Goal: Task Accomplishment & Management: Use online tool/utility

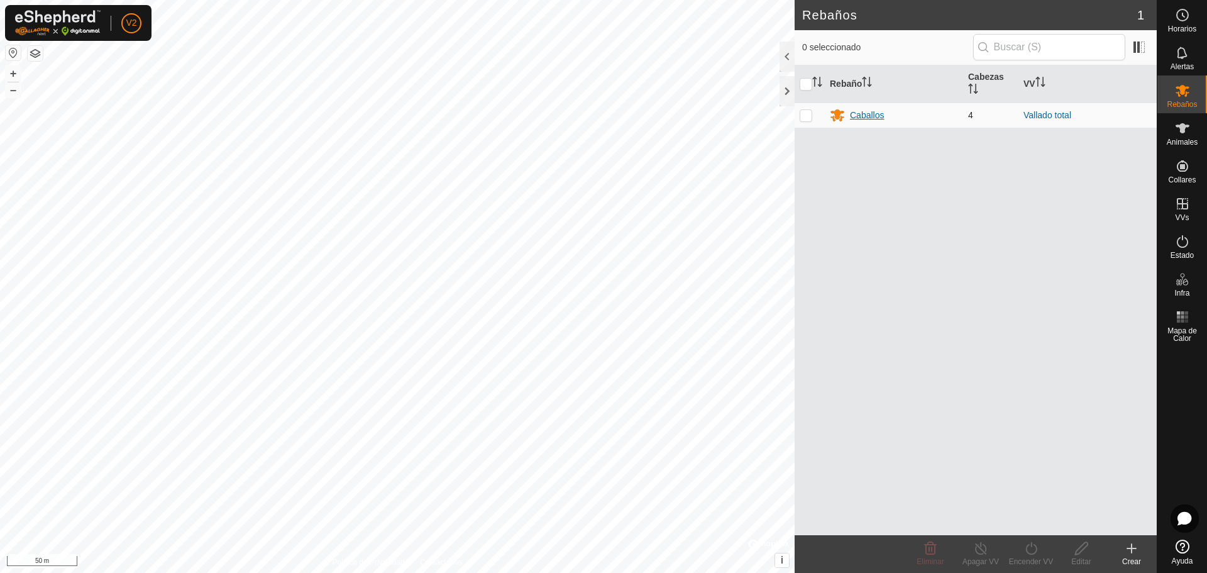
click at [863, 118] on div "Caballos" at bounding box center [867, 115] width 34 height 13
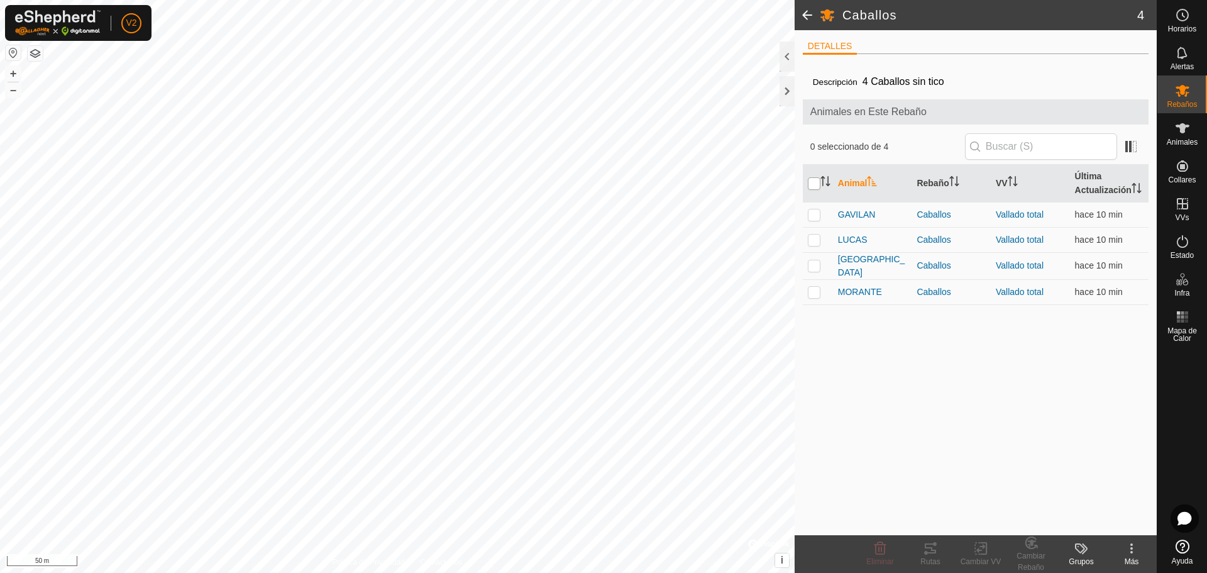
click at [815, 190] on input "checkbox" at bounding box center [814, 183] width 13 height 13
checkbox input "true"
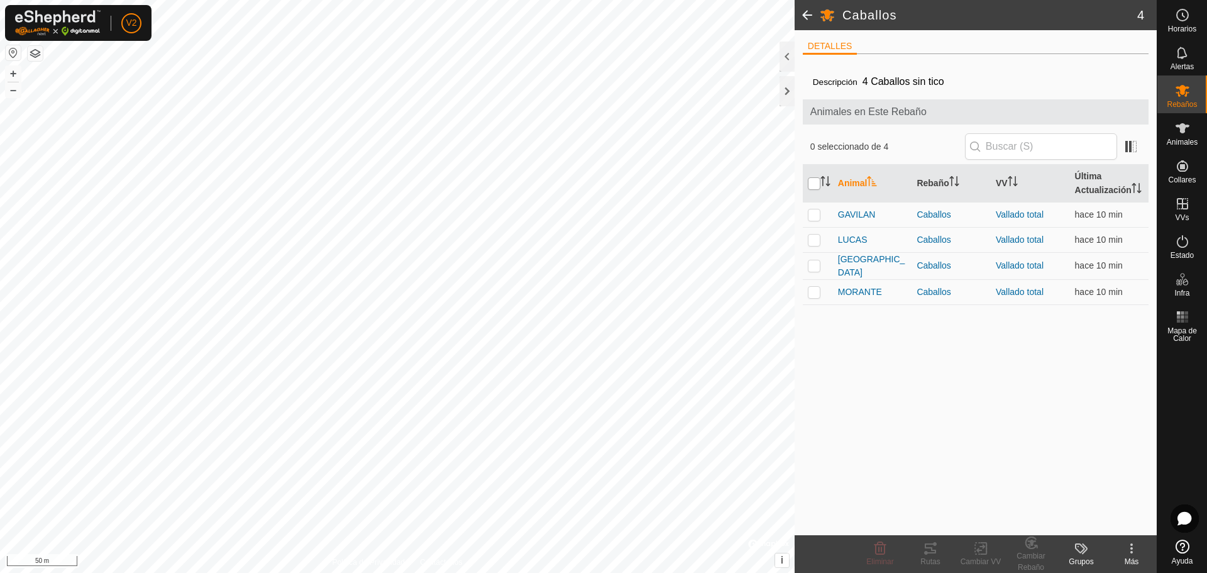
checkbox input "true"
click at [929, 554] on icon at bounding box center [930, 548] width 15 height 15
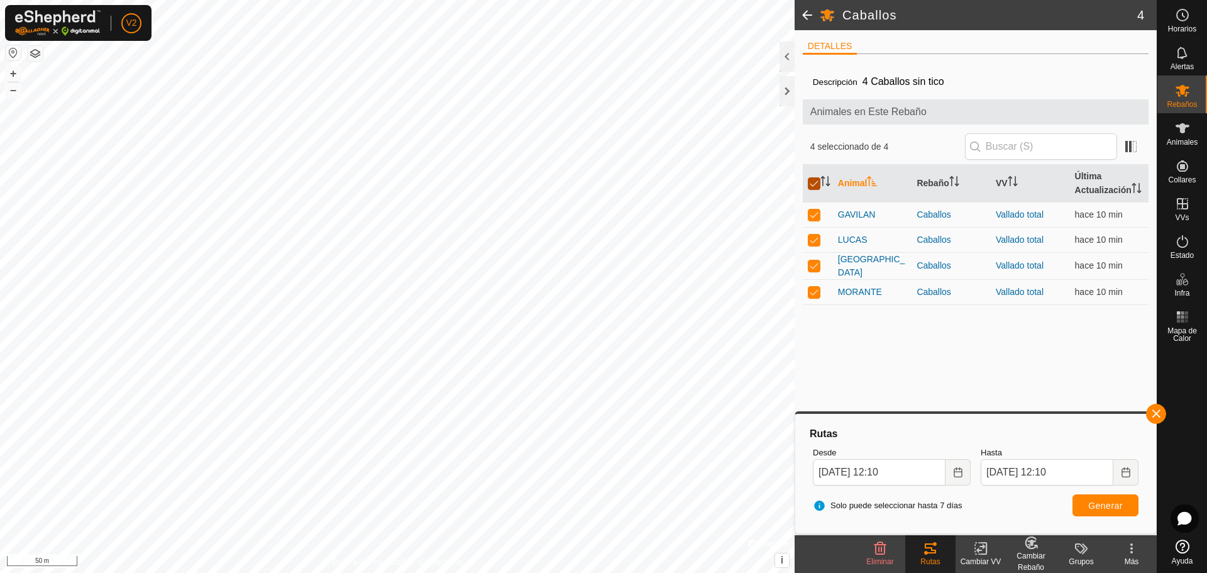
click at [809, 185] on input "checkbox" at bounding box center [814, 183] width 13 height 13
checkbox input "false"
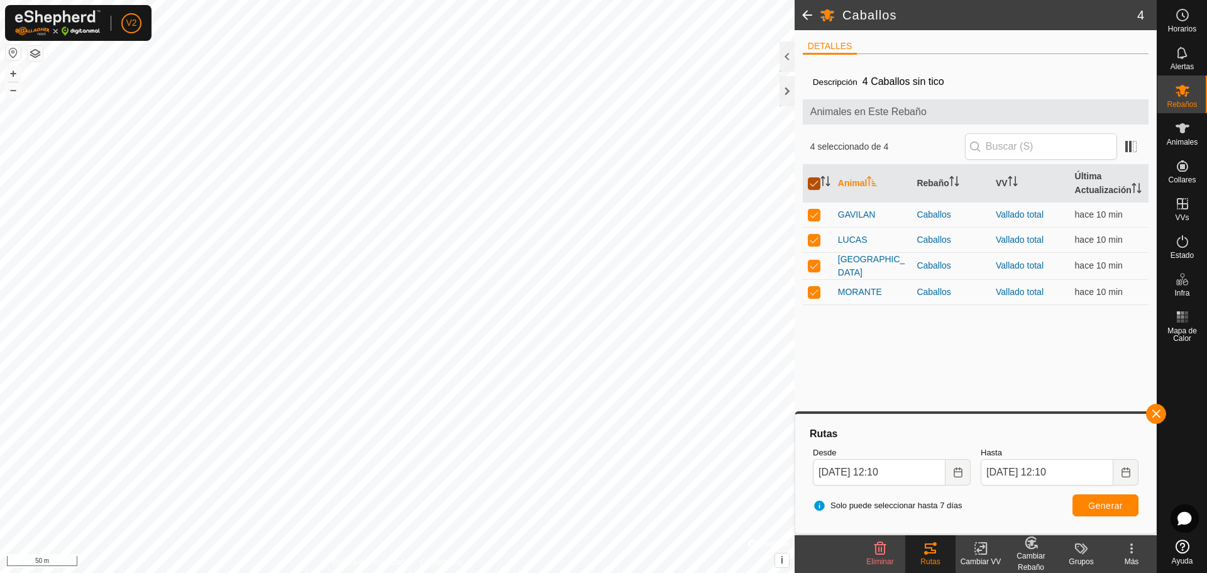
checkbox input "false"
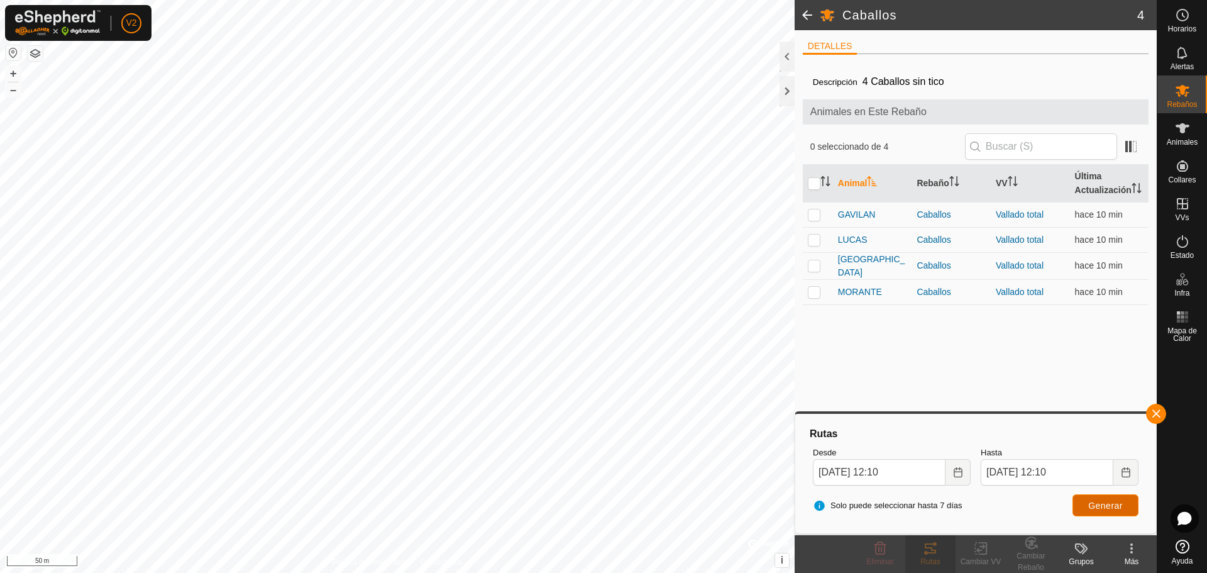
click at [1107, 502] on span "Generar" at bounding box center [1105, 505] width 35 height 10
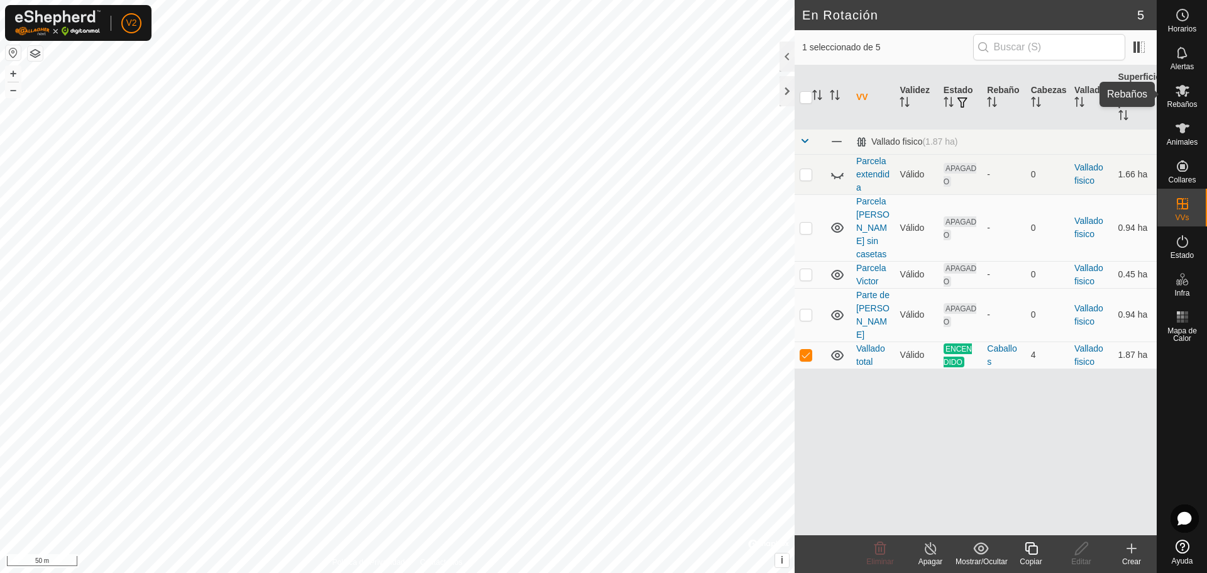
drag, startPoint x: 1177, startPoint y: 89, endPoint x: 1170, endPoint y: 89, distance: 6.9
click at [1177, 89] on icon at bounding box center [1182, 90] width 15 height 15
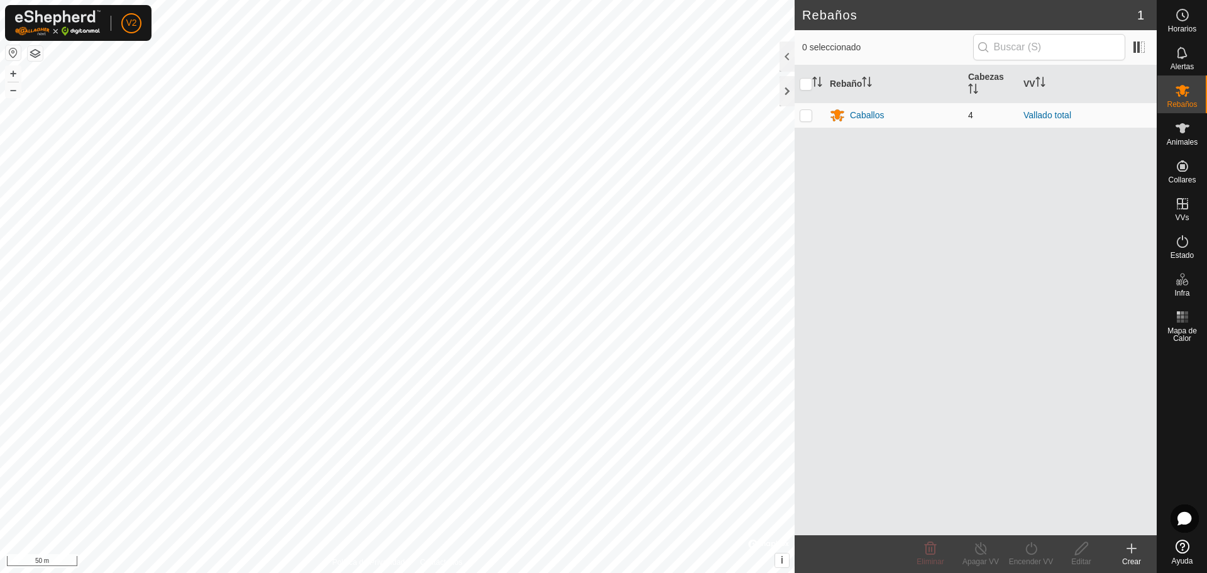
click at [876, 104] on td "Caballos" at bounding box center [894, 114] width 138 height 25
click at [868, 108] on div "Caballos" at bounding box center [894, 115] width 128 height 15
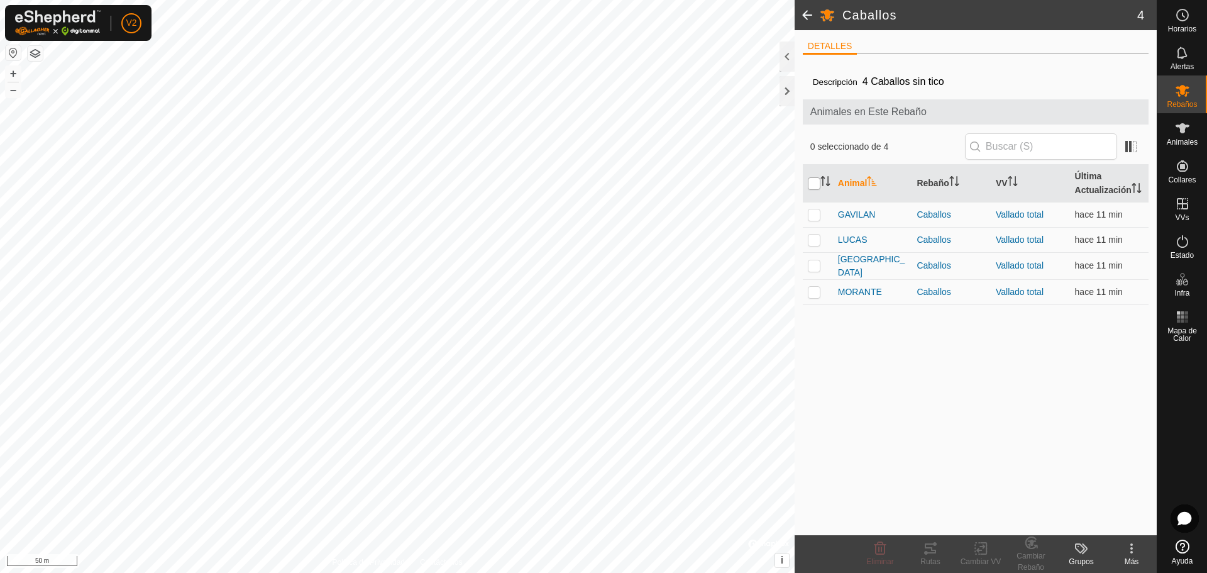
click at [815, 189] on input "checkbox" at bounding box center [814, 183] width 13 height 13
checkbox input "true"
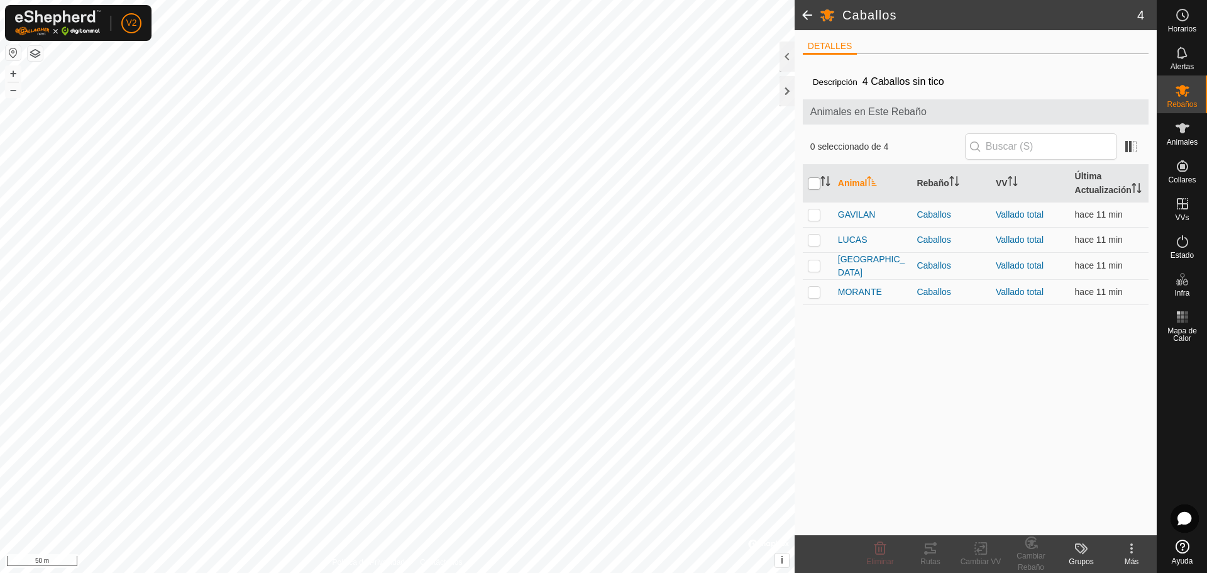
checkbox input "true"
click at [815, 189] on input "checkbox" at bounding box center [814, 183] width 13 height 13
checkbox input "false"
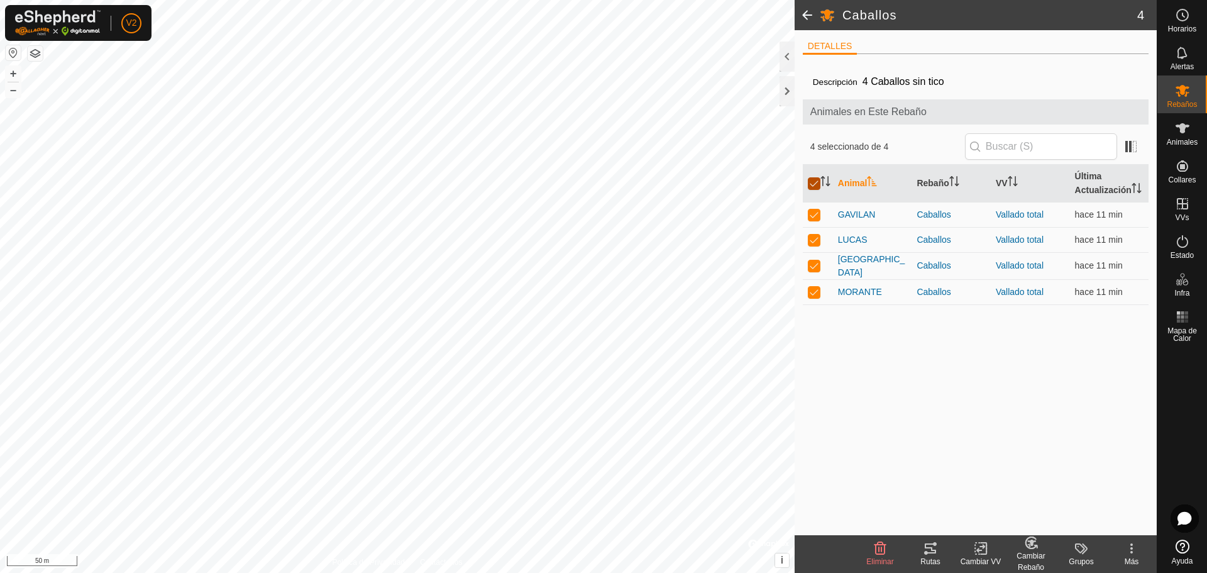
checkbox input "false"
click at [811, 297] on p-checkbox at bounding box center [814, 292] width 13 height 10
checkbox input "true"
click at [929, 553] on icon at bounding box center [930, 548] width 11 height 10
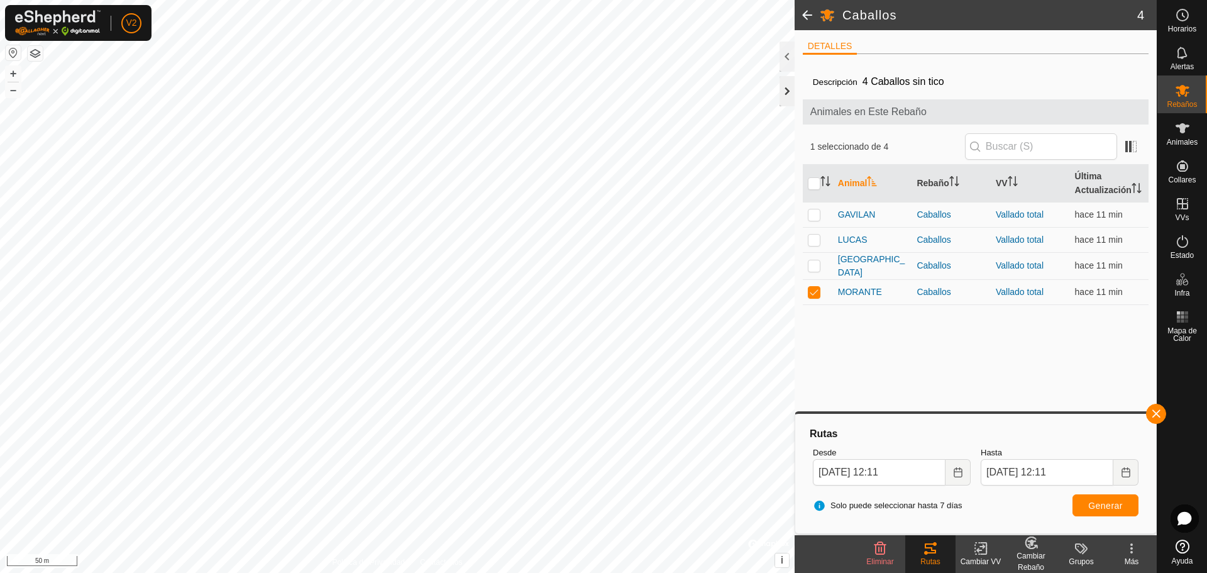
click at [785, 85] on div at bounding box center [787, 91] width 15 height 30
